Goal: Information Seeking & Learning: Learn about a topic

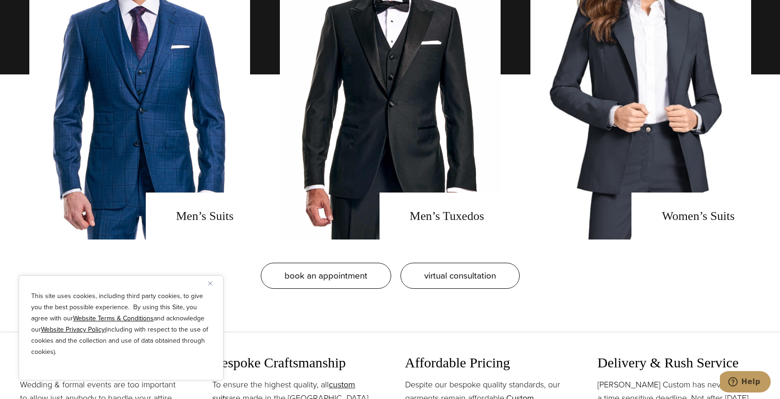
scroll to position [828, 0]
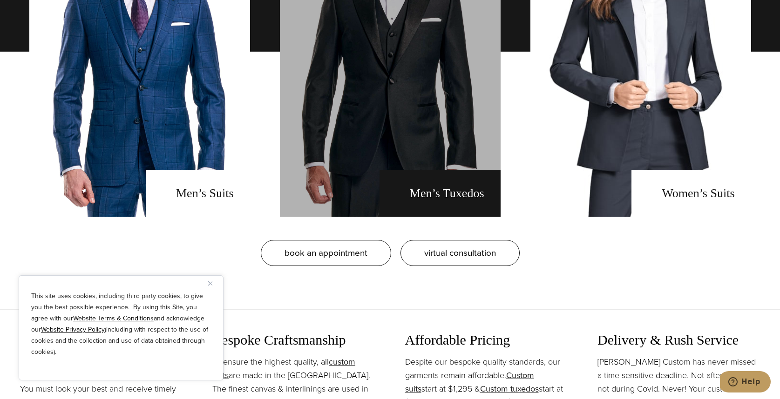
click at [425, 191] on link "men's tuxedos" at bounding box center [390, 51] width 221 height 330
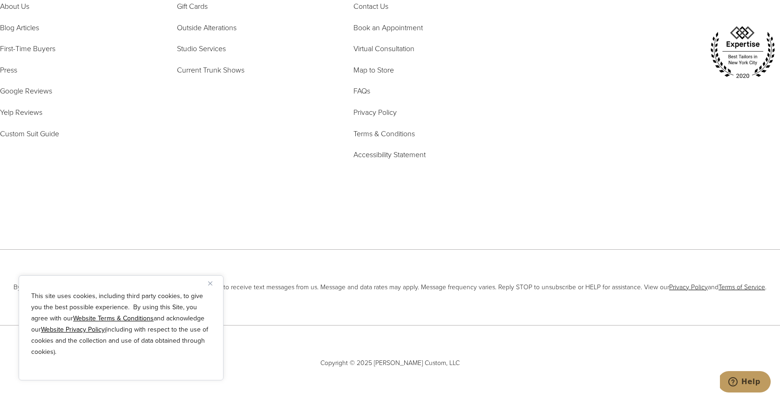
scroll to position [6186, 0]
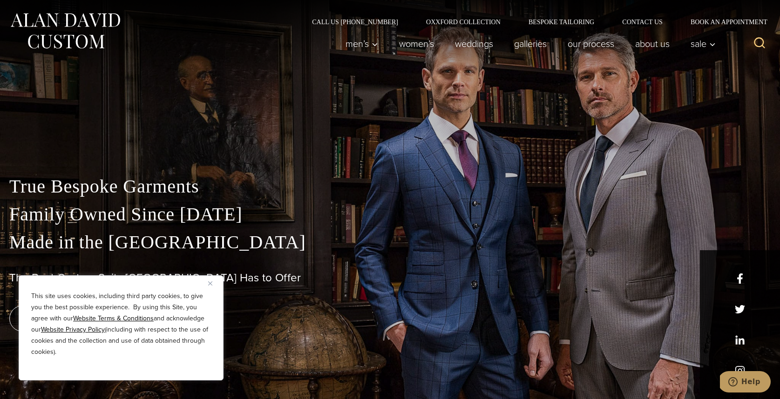
click at [207, 283] on div "This site uses cookies, including third party cookies, to give you the best pos…" at bounding box center [121, 328] width 205 height 105
click at [211, 284] on img "Close" at bounding box center [210, 284] width 4 height 4
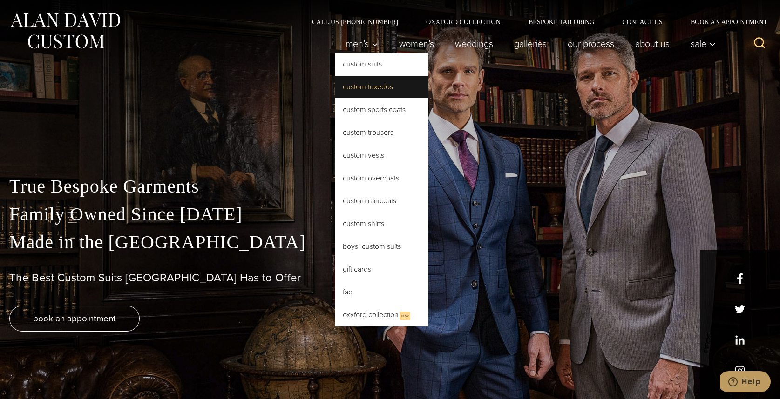
click at [368, 86] on link "Custom Tuxedos" at bounding box center [381, 87] width 93 height 22
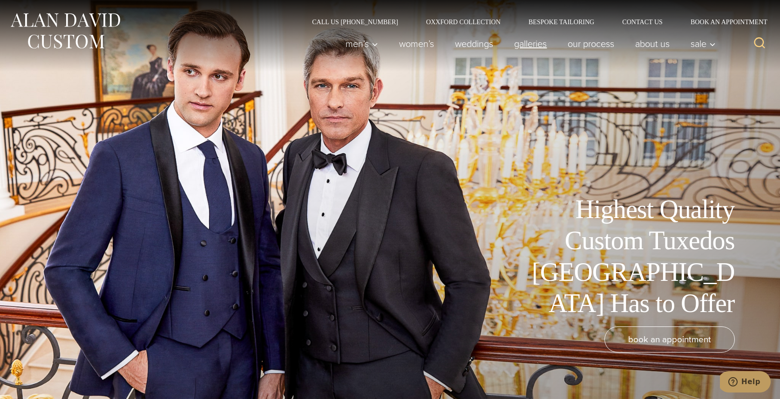
click at [524, 44] on link "Galleries" at bounding box center [531, 43] width 54 height 19
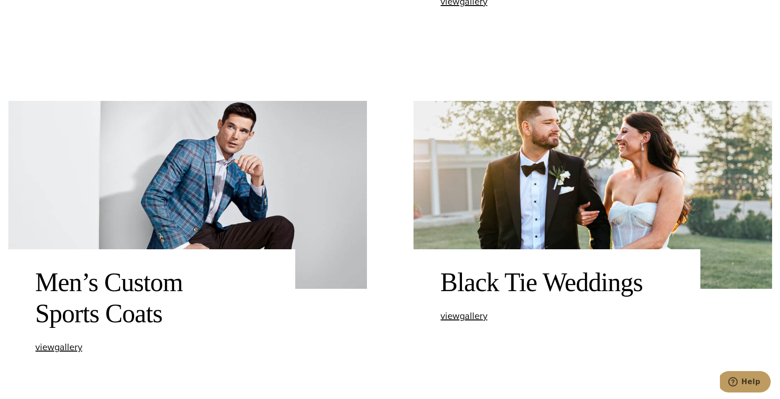
scroll to position [679, 0]
click at [459, 322] on div "Black Tie Weddings view Black Tie Weddings gallery" at bounding box center [556, 294] width 287 height 89
click at [459, 318] on span "view Black Tie Weddings gallery" at bounding box center [463, 316] width 47 height 14
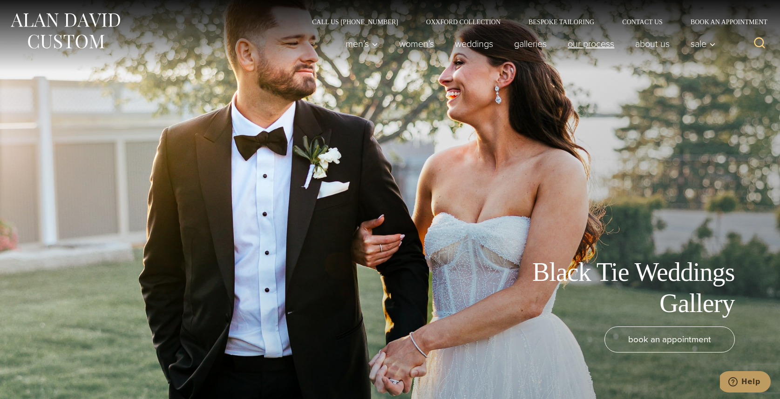
click at [571, 42] on link "Our Process" at bounding box center [590, 43] width 67 height 19
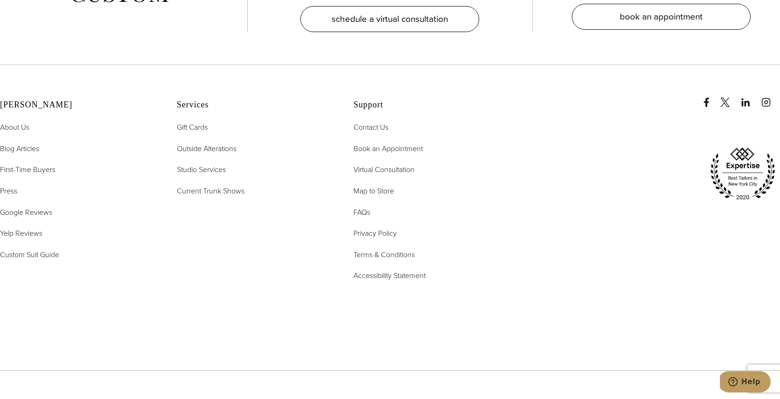
scroll to position [3372, 0]
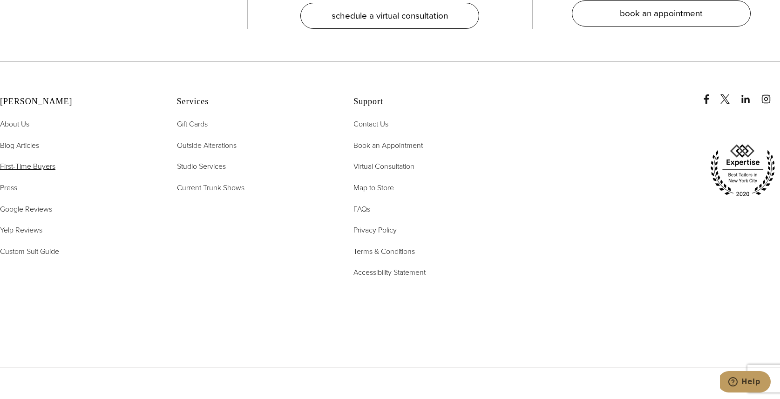
click at [24, 161] on span "First-Time Buyers" at bounding box center [27, 166] width 55 height 11
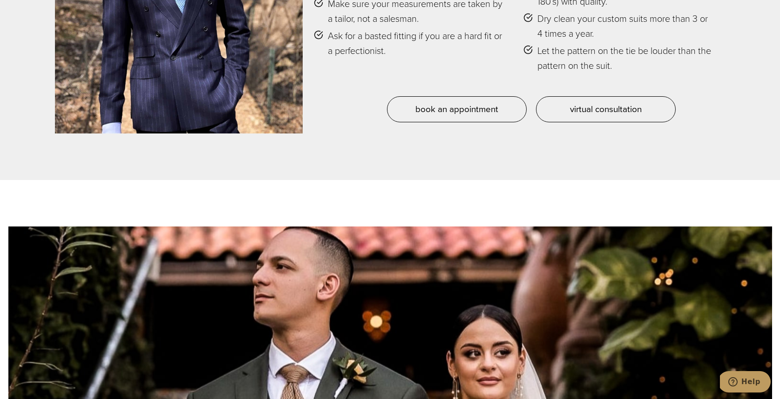
scroll to position [4818, 0]
